Goal: Use online tool/utility: Utilize a website feature to perform a specific function

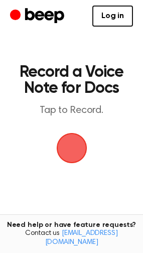
click at [60, 147] on span "button" at bounding box center [72, 148] width 44 height 44
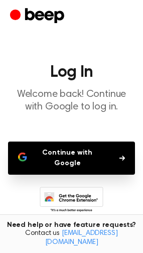
click at [60, 147] on button "Continue with Google" at bounding box center [71, 157] width 127 height 33
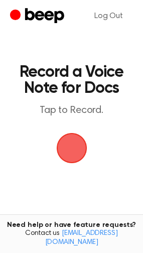
drag, startPoint x: 74, startPoint y: 145, endPoint x: 80, endPoint y: 157, distance: 13.4
click at [80, 157] on span "button" at bounding box center [71, 148] width 47 height 47
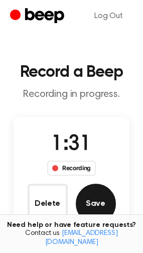
click at [96, 215] on button "Save" at bounding box center [96, 203] width 40 height 40
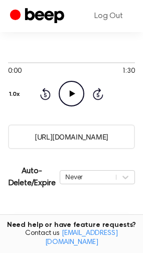
scroll to position [132, 0]
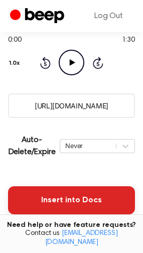
click at [70, 212] on button "Insert into Docs" at bounding box center [71, 200] width 127 height 28
